Goal: Task Accomplishment & Management: Complete application form

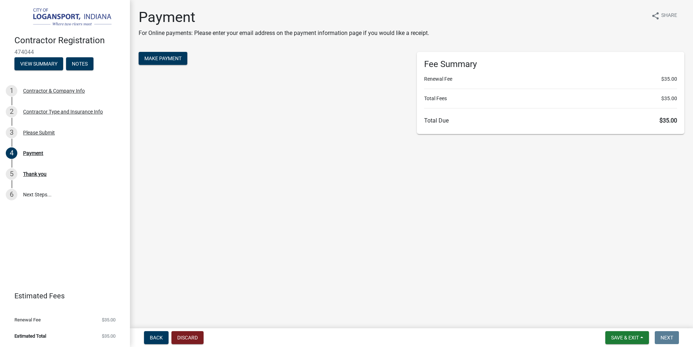
click at [190, 239] on main "Payment For Online payments: Please enter your email address on the payment inf…" at bounding box center [411, 163] width 563 height 326
click at [229, 252] on main "Payment For Online payments: Please enter your email address on the payment inf…" at bounding box center [411, 163] width 563 height 326
drag, startPoint x: 61, startPoint y: 239, endPoint x: 81, endPoint y: 234, distance: 20.8
click at [75, 235] on div "Contractor Registration 474044 View Summary Notes 1 Contractor & Company Info 2…" at bounding box center [65, 173] width 130 height 347
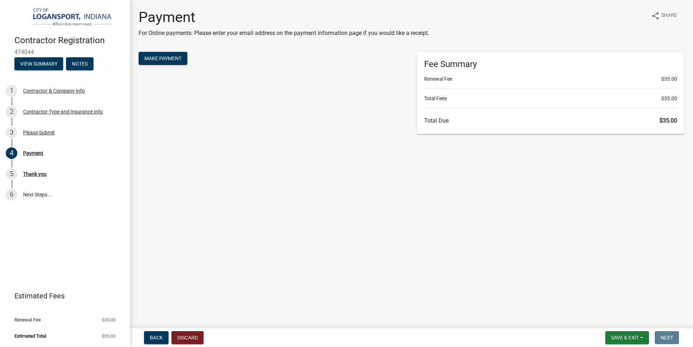
click at [178, 222] on main "Payment For Online payments: Please enter your email address on the payment inf…" at bounding box center [411, 163] width 563 height 326
drag, startPoint x: 118, startPoint y: 222, endPoint x: 166, endPoint y: 212, distance: 48.6
click at [135, 216] on div "Contractor Registration 474044 View Summary Notes 1 Contractor & Company Info 2…" at bounding box center [346, 173] width 693 height 347
drag, startPoint x: 491, startPoint y: 230, endPoint x: 487, endPoint y: 226, distance: 5.6
click at [492, 230] on main "Payment For Online payments: Please enter your email address on the payment inf…" at bounding box center [411, 163] width 563 height 326
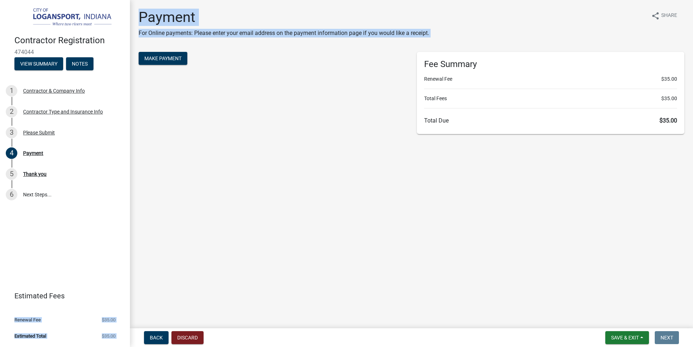
drag, startPoint x: 71, startPoint y: 260, endPoint x: 259, endPoint y: 250, distance: 189.0
click at [259, 251] on div "Contractor Registration 474044 View Summary Notes 1 Contractor & Company Info 2…" at bounding box center [346, 173] width 693 height 347
click at [259, 250] on main "Payment For Online payments: Please enter your email address on the payment inf…" at bounding box center [411, 163] width 563 height 326
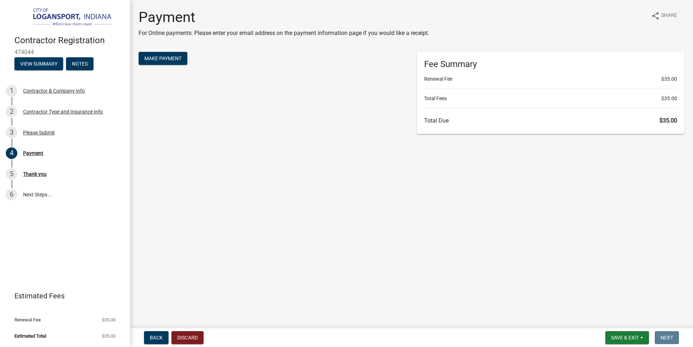
click at [319, 221] on main "Payment For Online payments: Please enter your email address on the payment inf…" at bounding box center [411, 163] width 563 height 326
click at [281, 193] on main "Payment For Online payments: Please enter your email address on the payment inf…" at bounding box center [411, 163] width 563 height 326
click at [163, 58] on span "Make Payment" at bounding box center [162, 59] width 37 height 6
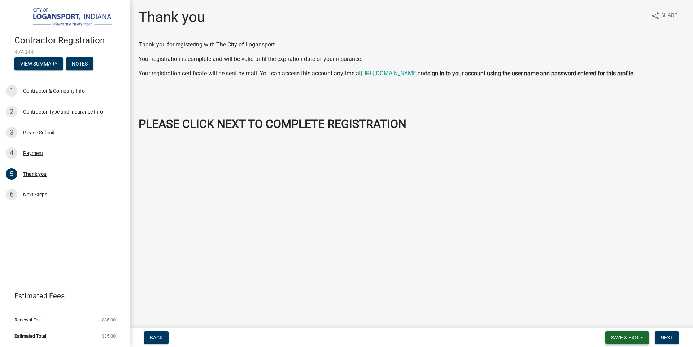
click at [644, 337] on button "Save & Exit" at bounding box center [627, 338] width 44 height 13
click at [621, 319] on button "Save & Exit" at bounding box center [620, 319] width 58 height 17
